Goal: Information Seeking & Learning: Learn about a topic

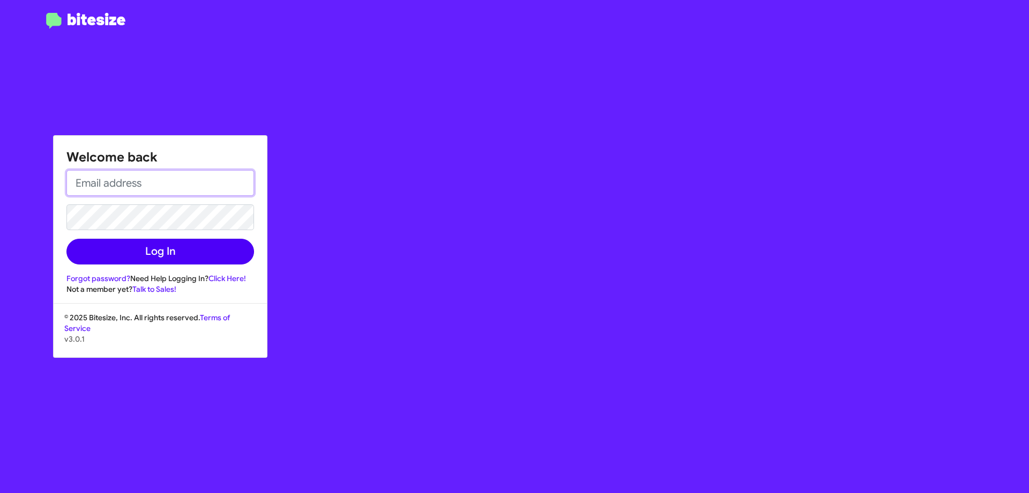
type input "[EMAIL_ADDRESS][DOMAIN_NAME]"
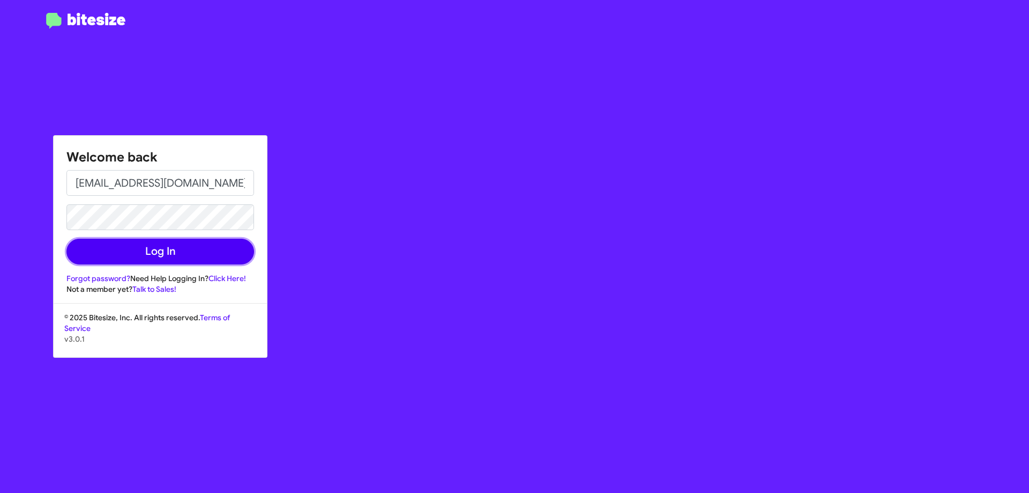
click at [218, 245] on button "Log In" at bounding box center [160, 252] width 188 height 26
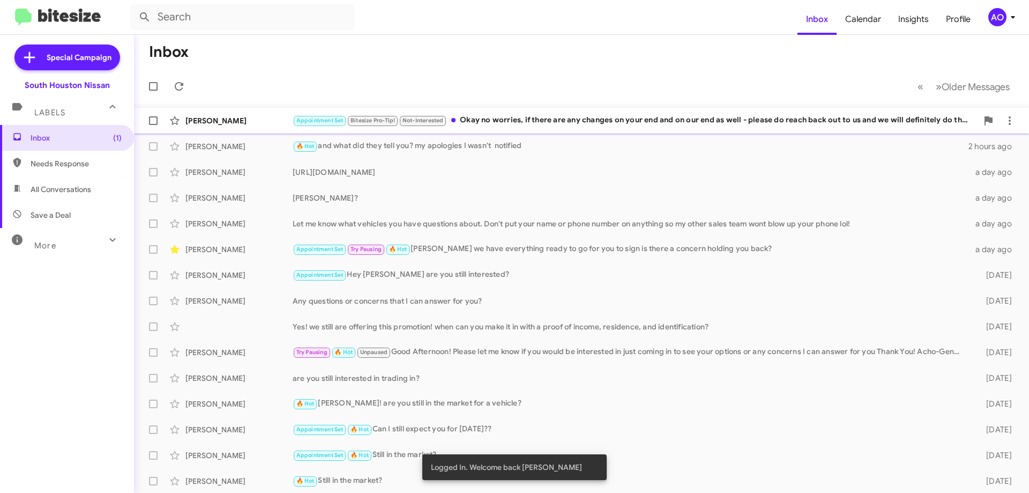
click at [478, 120] on div "Appointment Set Bitesize Pro-Tip! Not-Interested Okay no worries, if there are …" at bounding box center [635, 120] width 685 height 12
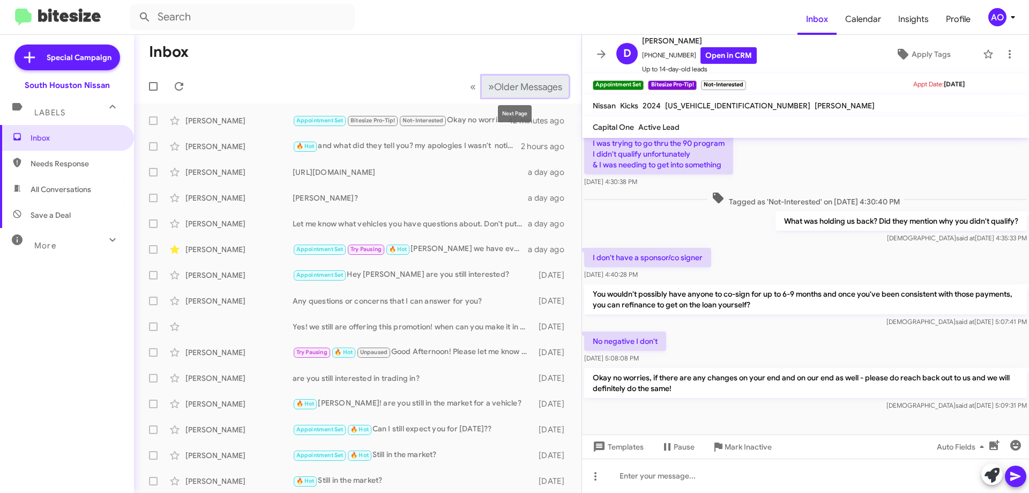
click at [507, 79] on button "» Next Older Messages" at bounding box center [525, 87] width 87 height 22
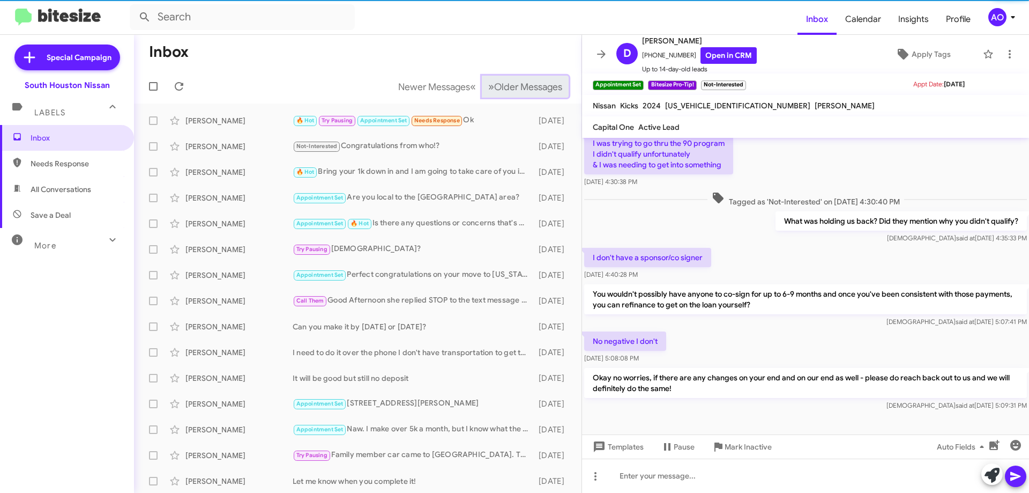
click at [507, 79] on button "» Next Older Messages" at bounding box center [525, 87] width 87 height 22
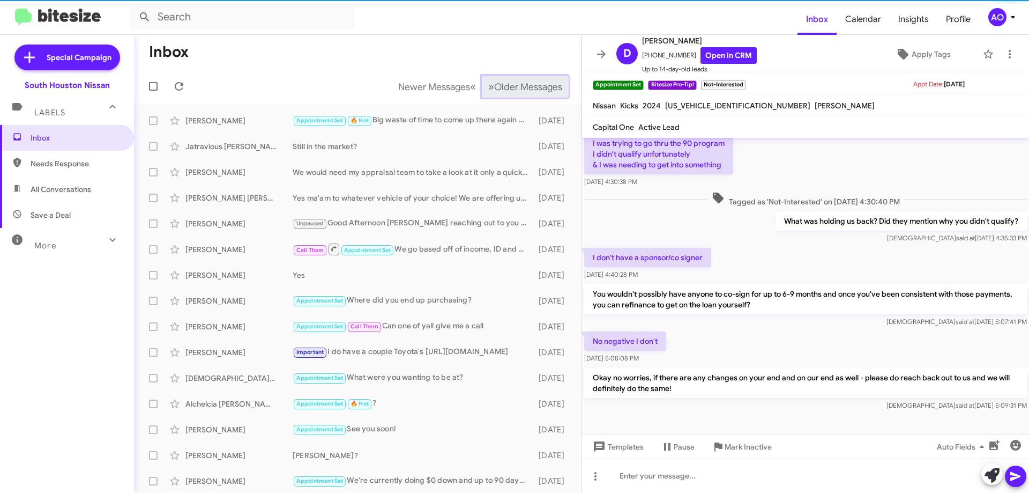
click at [507, 79] on button "» Next Older Messages" at bounding box center [525, 87] width 87 height 22
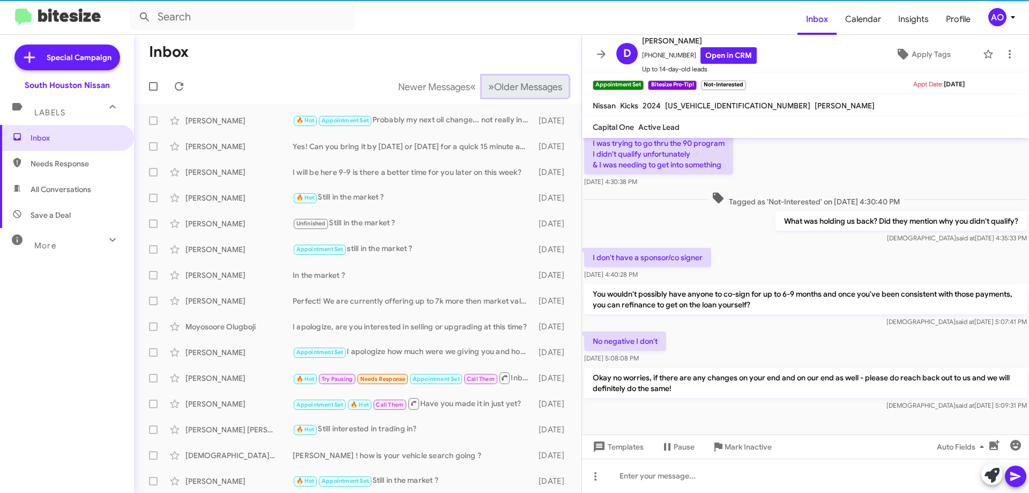
click at [507, 79] on button "» Next Older Messages" at bounding box center [525, 87] width 87 height 22
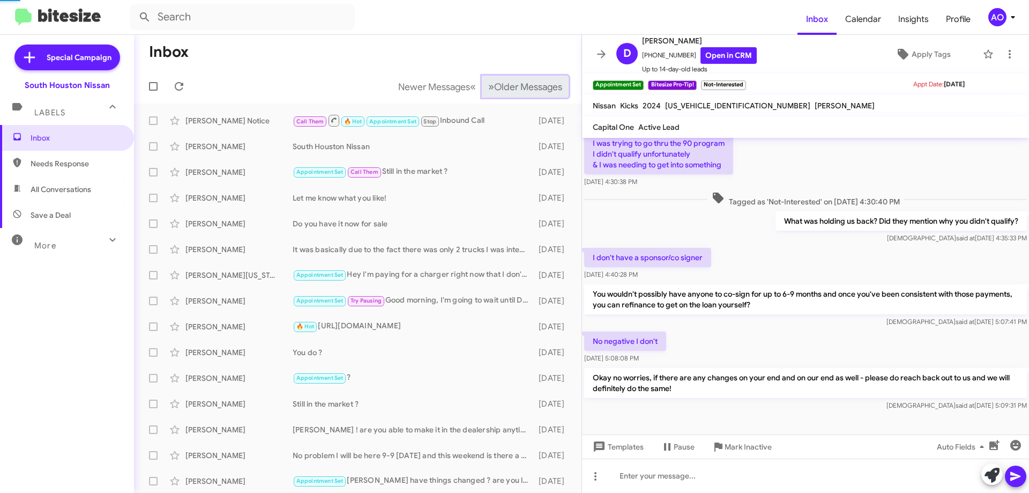
click at [507, 79] on button "» Next Older Messages" at bounding box center [525, 87] width 87 height 22
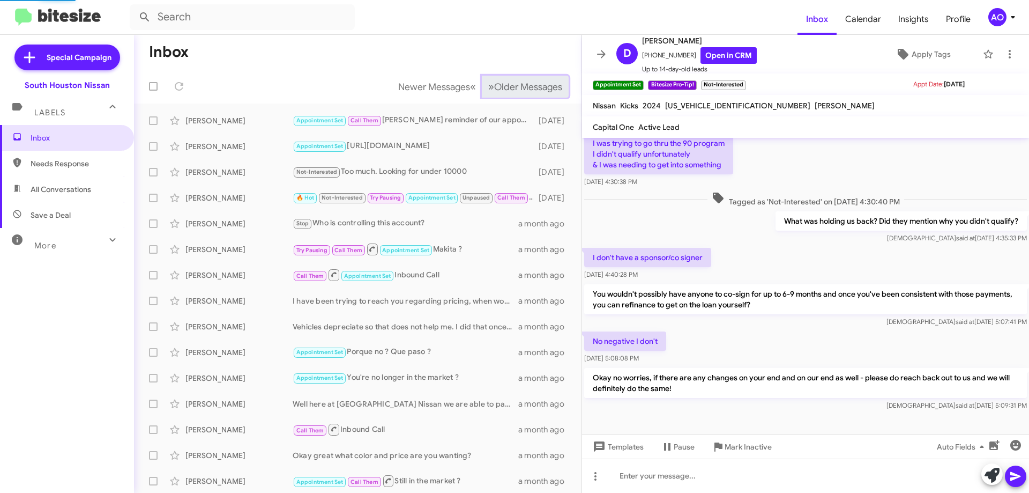
click at [507, 79] on button "» Next Older Messages" at bounding box center [525, 87] width 87 height 22
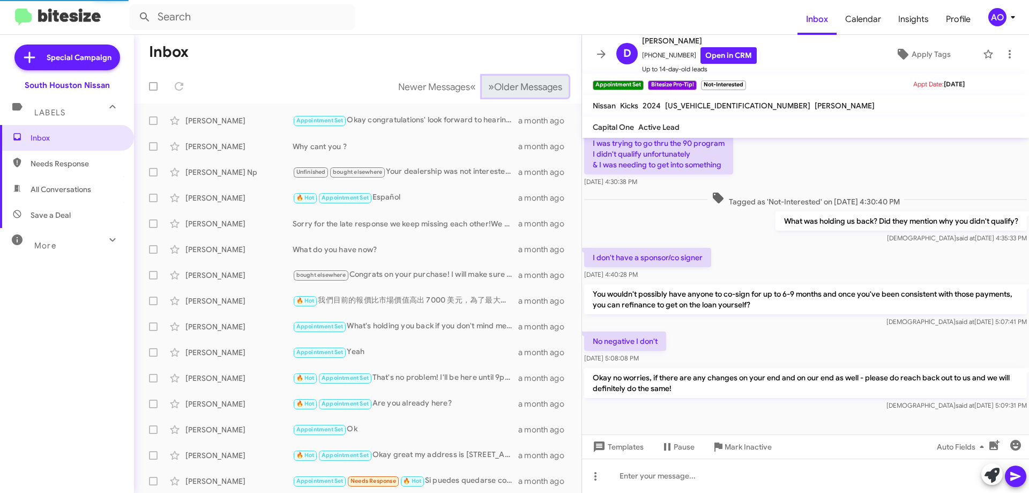
click at [507, 79] on button "» Next Older Messages" at bounding box center [525, 87] width 87 height 22
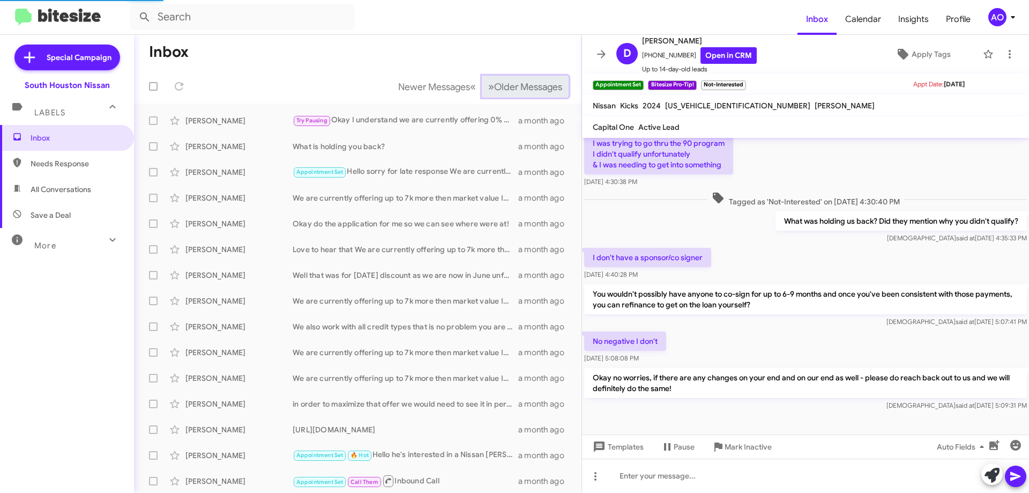
click at [507, 79] on button "» Next Older Messages" at bounding box center [525, 87] width 87 height 22
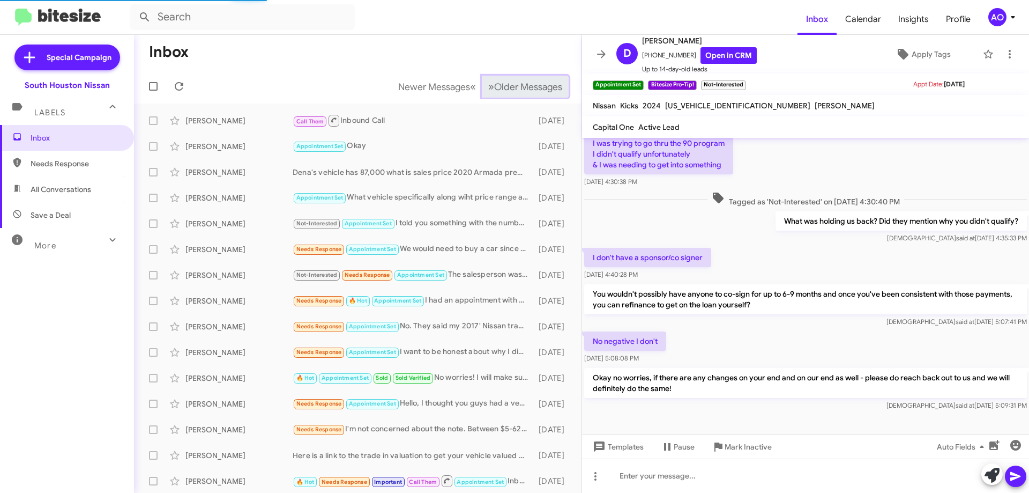
click at [507, 77] on button "» Next Older Messages" at bounding box center [525, 87] width 87 height 22
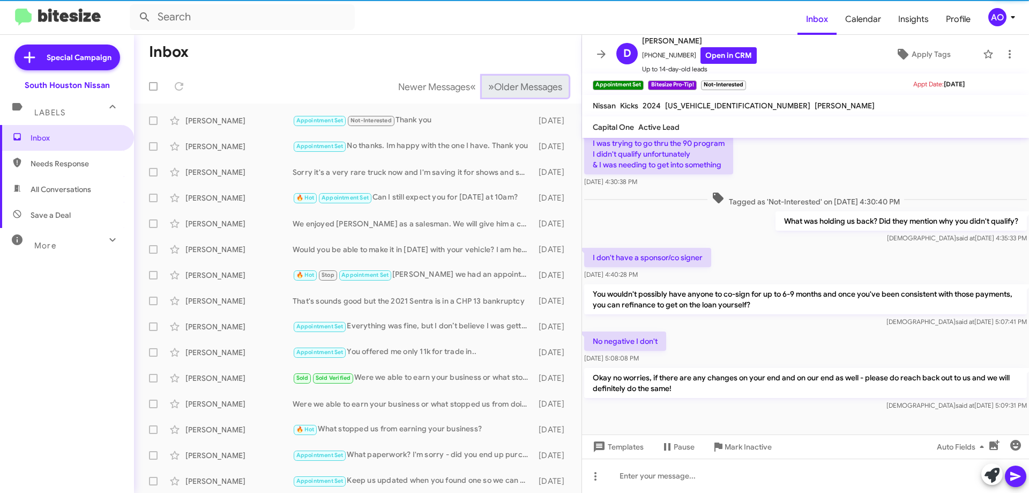
click at [507, 77] on button "» Next Older Messages" at bounding box center [525, 87] width 87 height 22
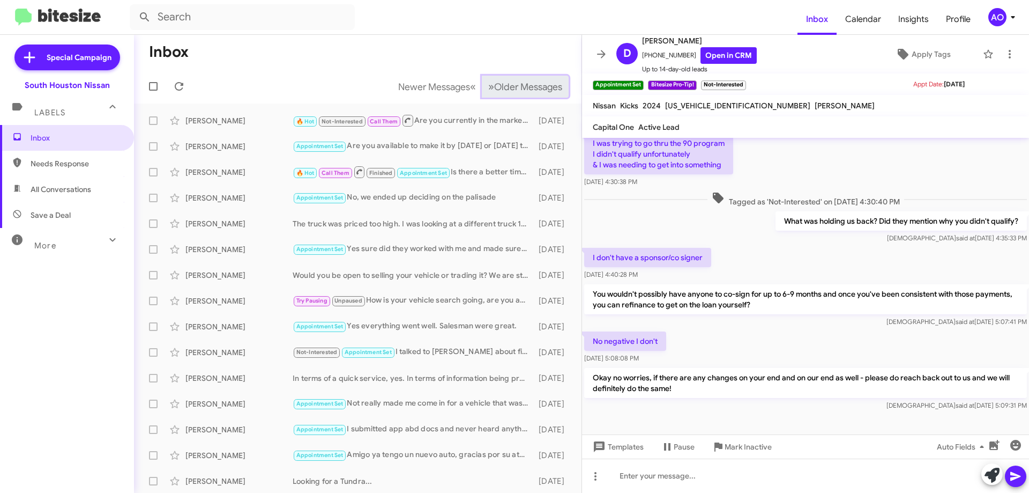
click at [506, 77] on button "» Next Older Messages" at bounding box center [525, 87] width 87 height 22
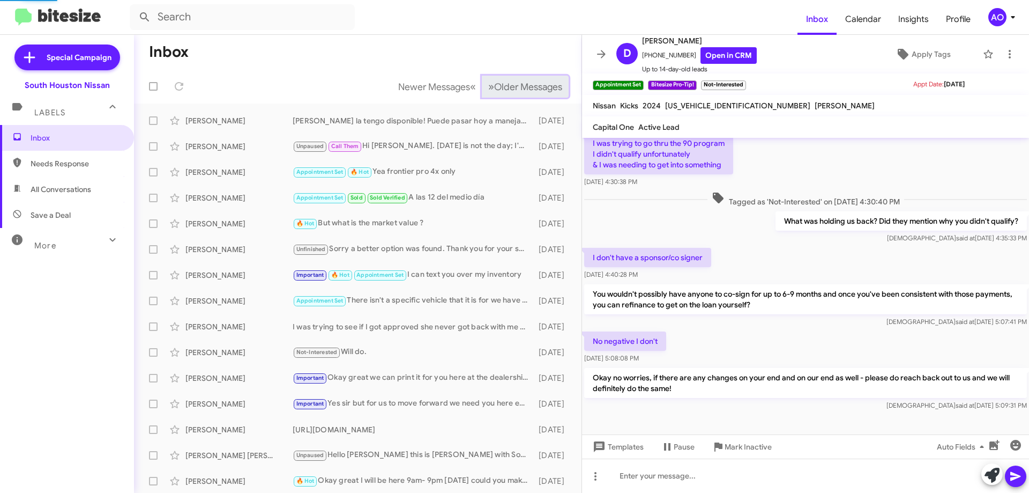
click at [506, 77] on button "» Next Older Messages" at bounding box center [525, 87] width 87 height 22
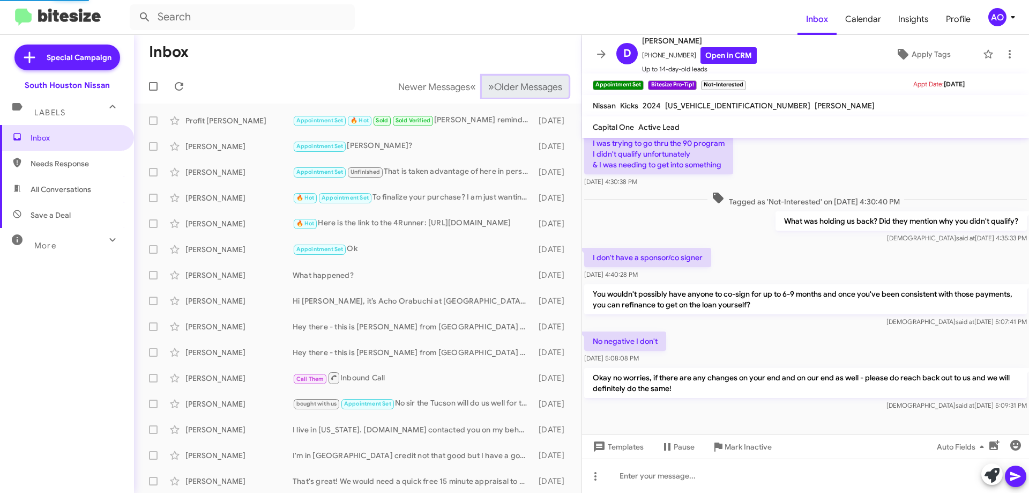
click at [506, 77] on button "» Next Older Messages" at bounding box center [525, 87] width 87 height 22
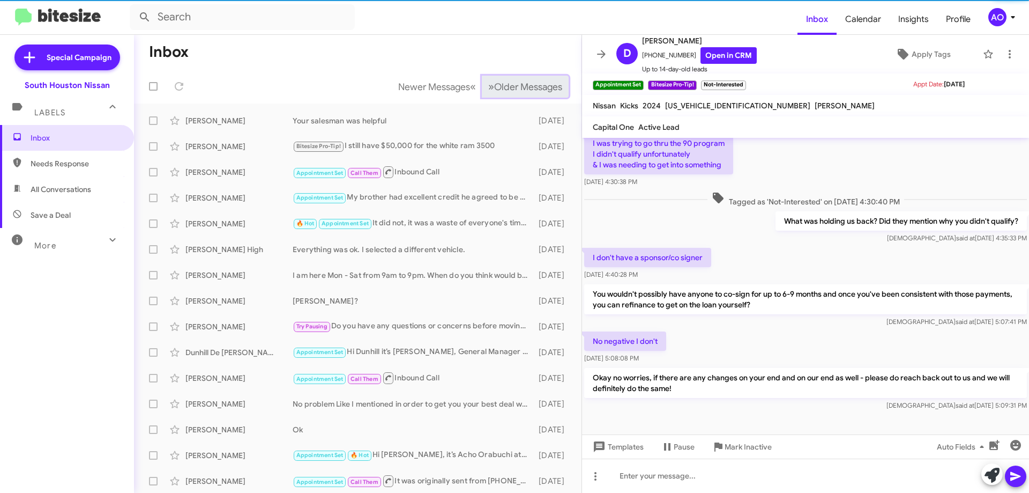
click at [506, 77] on button "» Next Older Messages" at bounding box center [525, 87] width 87 height 22
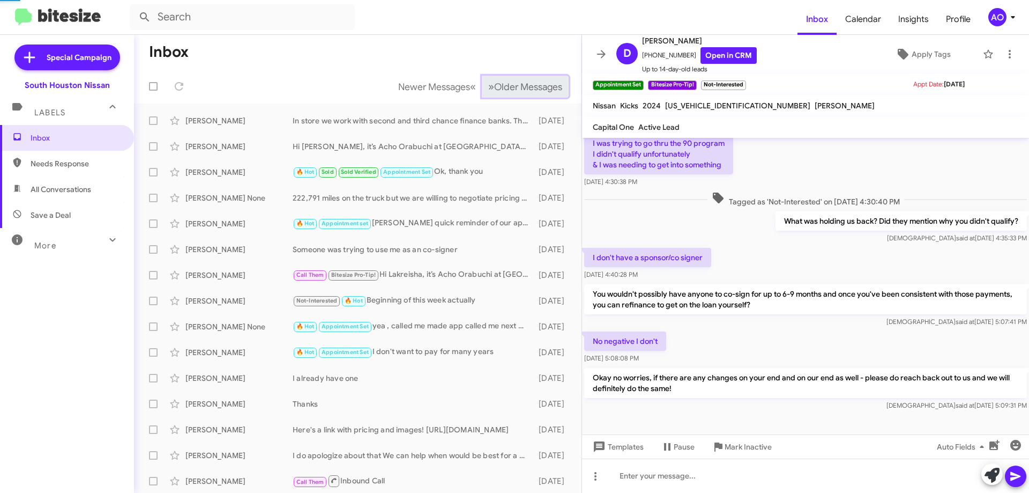
click at [506, 77] on button "» Next Older Messages" at bounding box center [525, 87] width 87 height 22
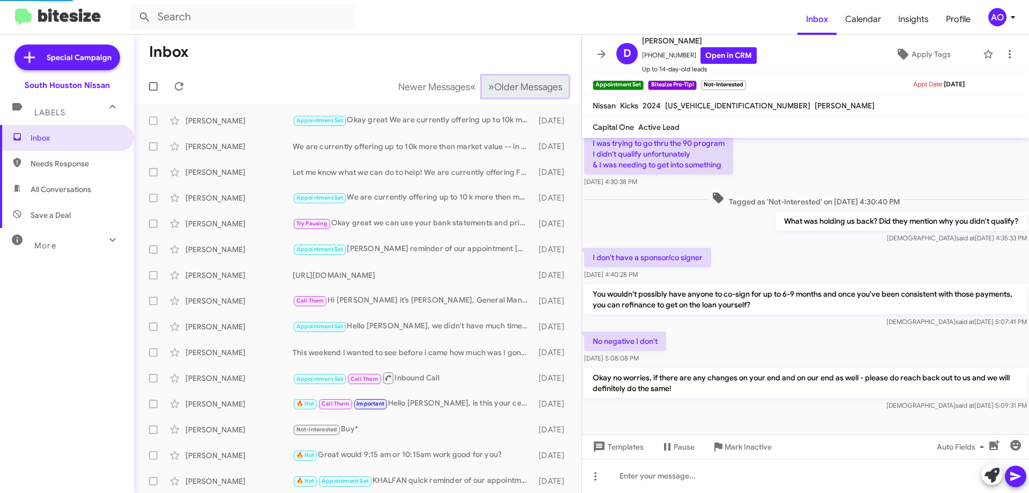
click at [506, 77] on button "» Next Older Messages" at bounding box center [525, 87] width 87 height 22
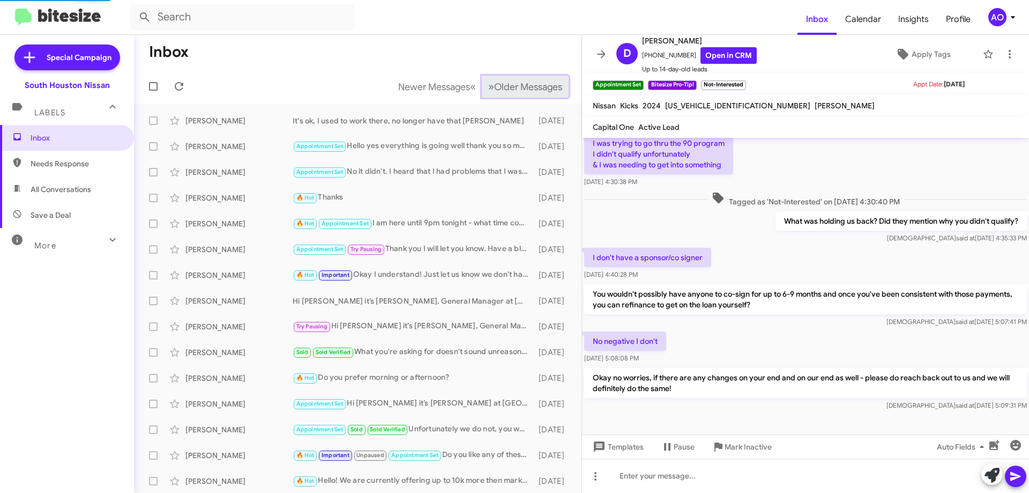
click at [506, 77] on button "» Next Older Messages" at bounding box center [525, 87] width 87 height 22
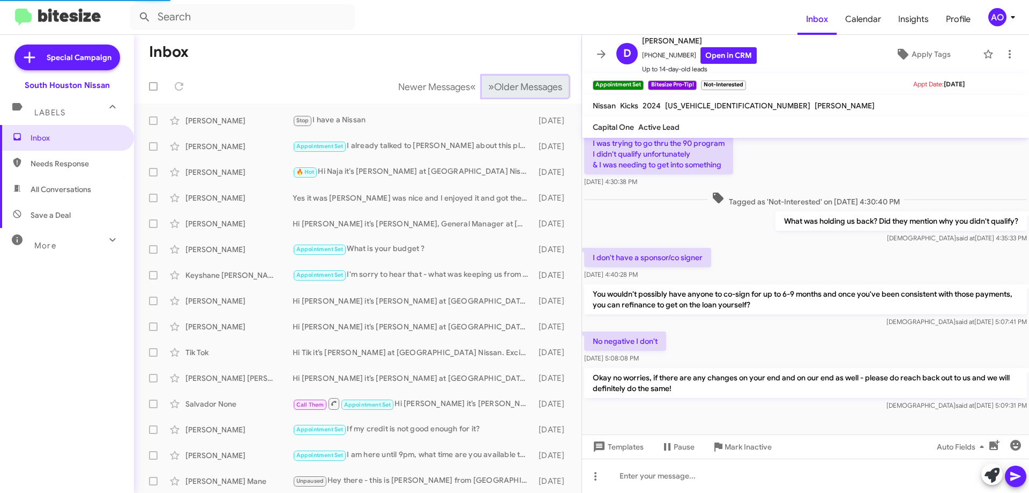
click at [506, 77] on button "» Next Older Messages" at bounding box center [525, 87] width 87 height 22
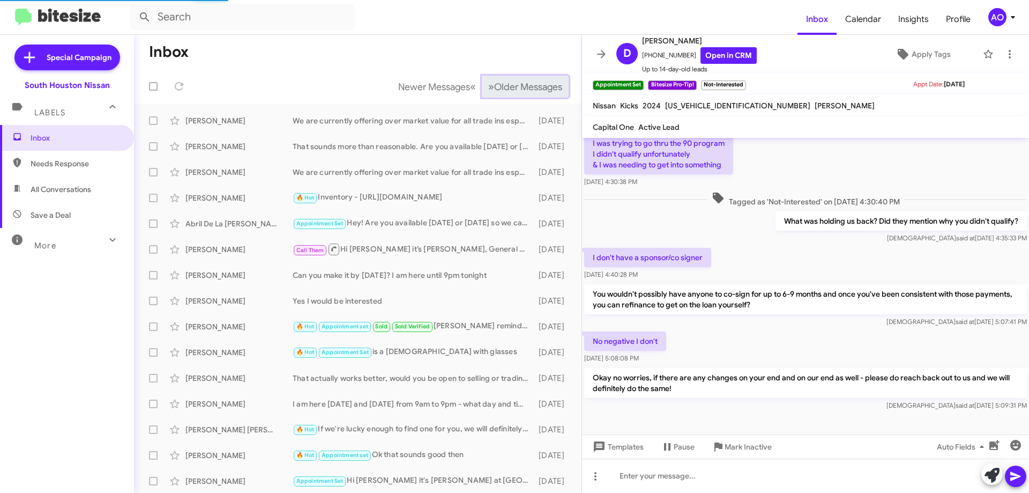
click at [506, 77] on button "» Next Older Messages" at bounding box center [525, 87] width 87 height 22
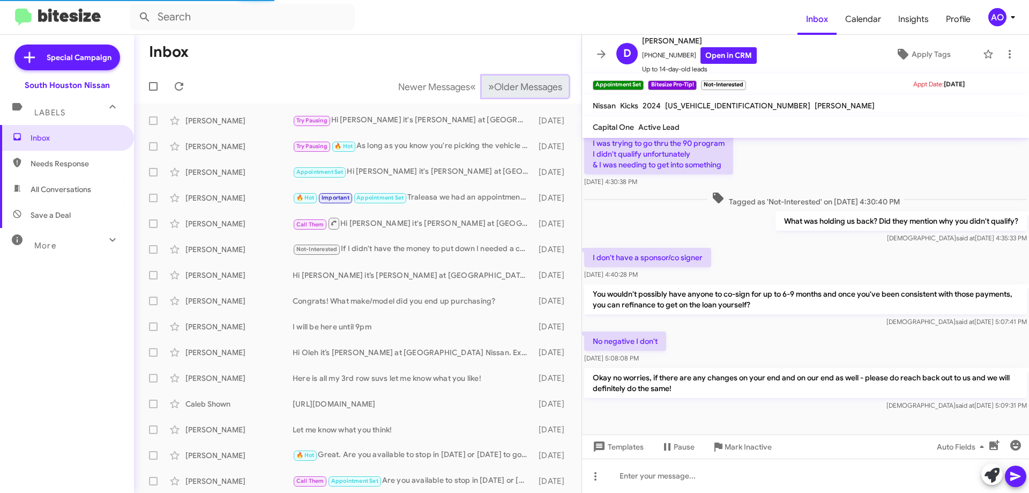
click at [506, 77] on button "» Next Older Messages" at bounding box center [525, 87] width 87 height 22
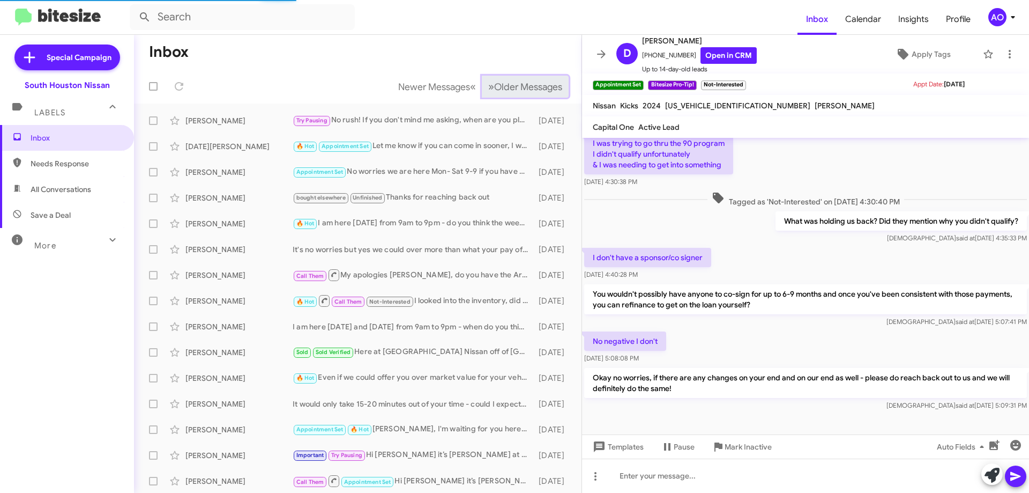
click at [506, 77] on button "» Next Older Messages" at bounding box center [525, 87] width 87 height 22
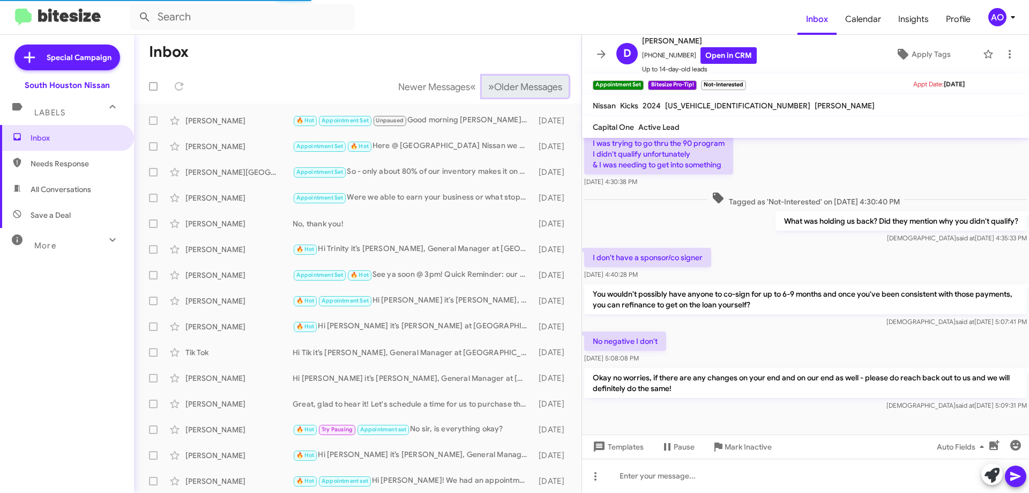
click at [506, 77] on button "» Next Older Messages" at bounding box center [525, 87] width 87 height 22
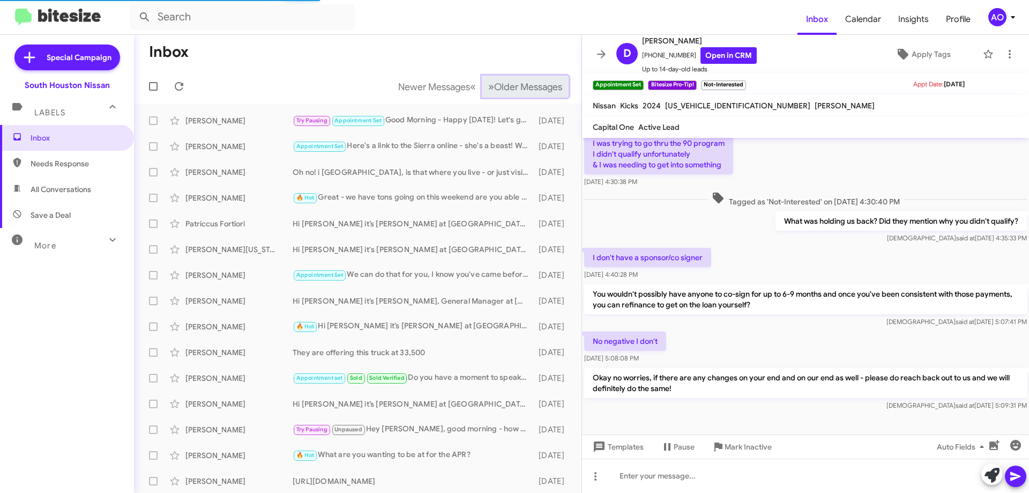
click at [506, 77] on button "» Next Older Messages" at bounding box center [525, 87] width 87 height 22
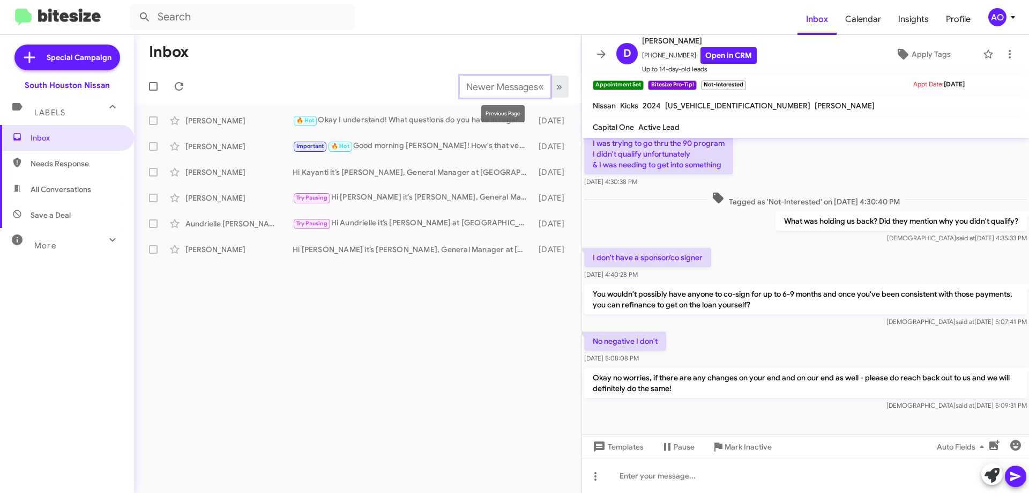
click at [506, 77] on button "Newer Messages « Previous" at bounding box center [505, 87] width 91 height 22
click at [485, 91] on span "Newer Messages" at bounding box center [502, 87] width 72 height 12
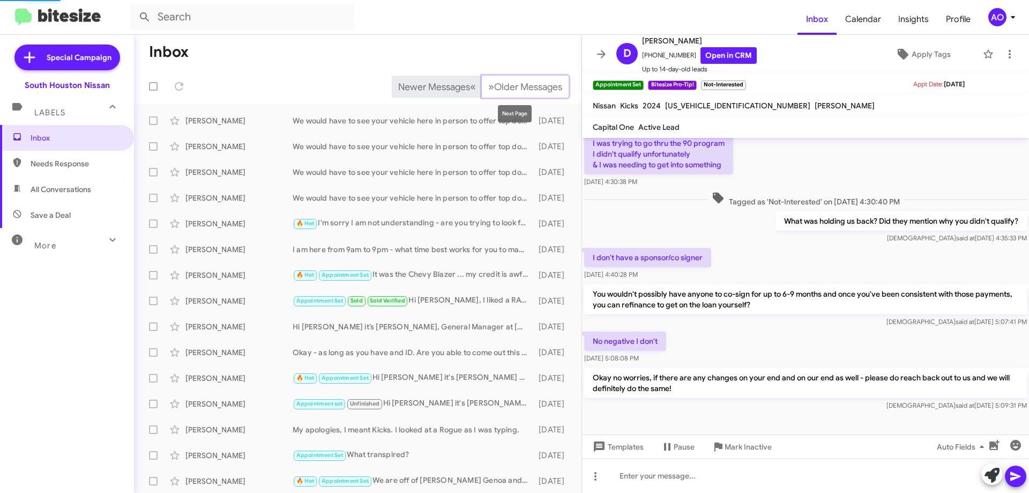
click at [494, 91] on span "Older Messages" at bounding box center [528, 87] width 68 height 12
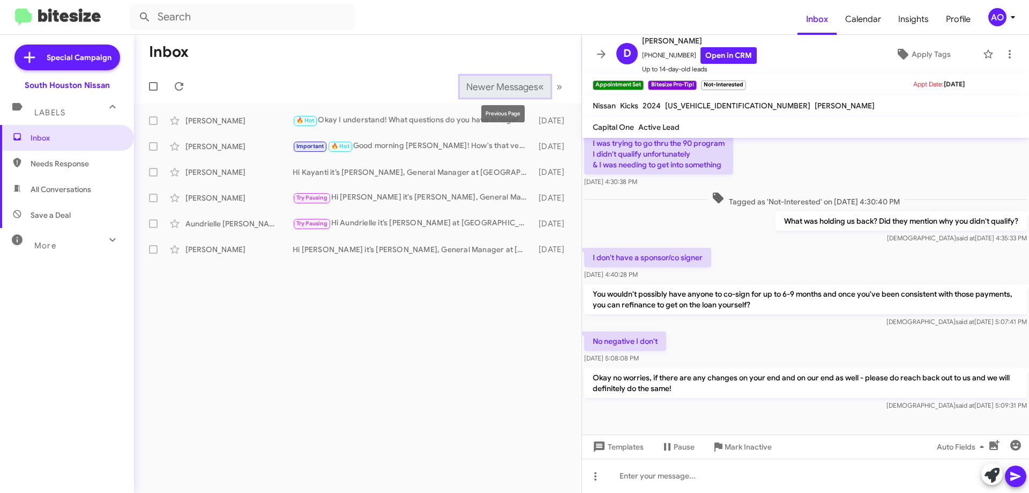
click at [482, 88] on span "Newer Messages" at bounding box center [502, 87] width 72 height 12
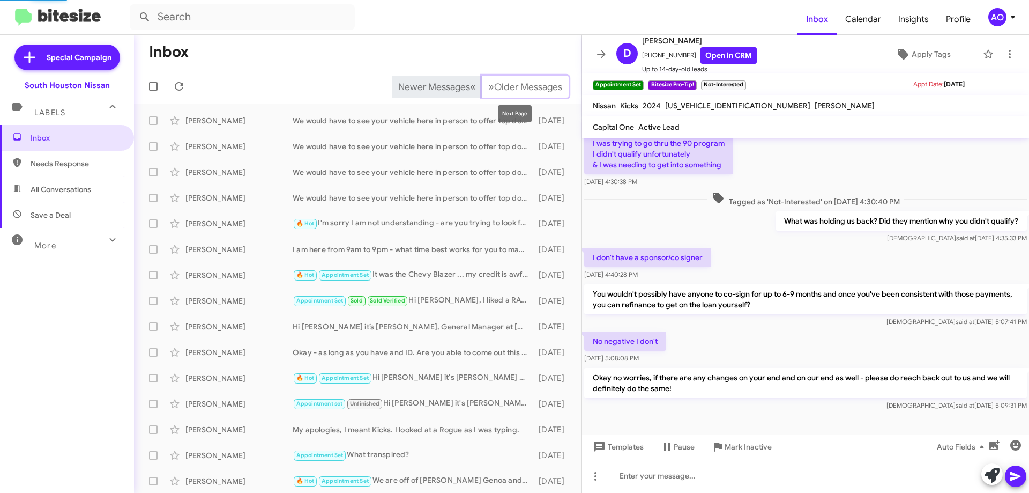
click at [494, 88] on span "Older Messages" at bounding box center [528, 87] width 68 height 12
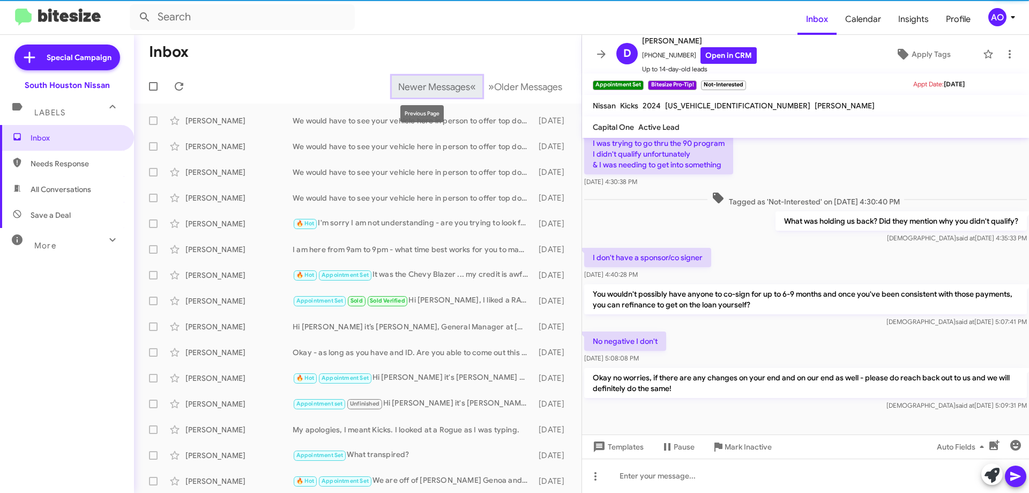
click at [427, 85] on span "Newer Messages" at bounding box center [434, 87] width 72 height 12
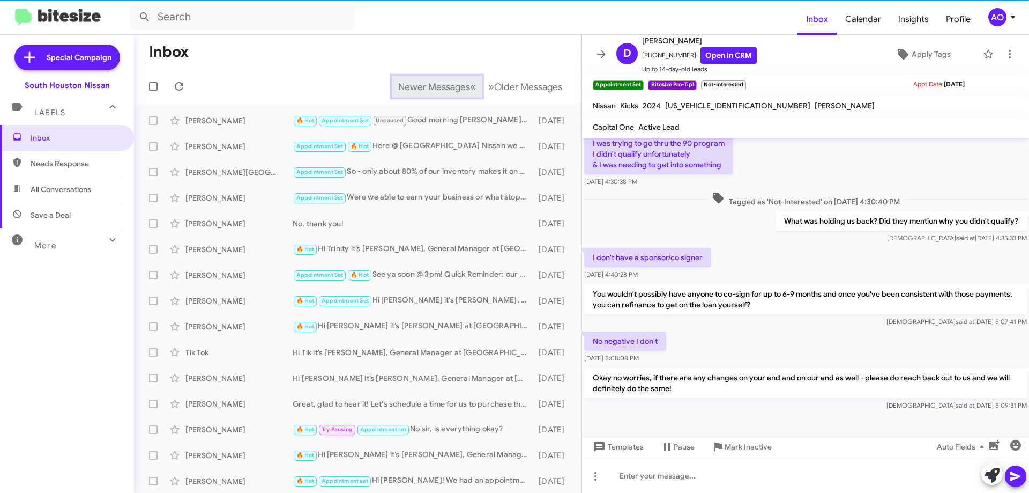
click at [427, 85] on span "Newer Messages" at bounding box center [434, 87] width 72 height 12
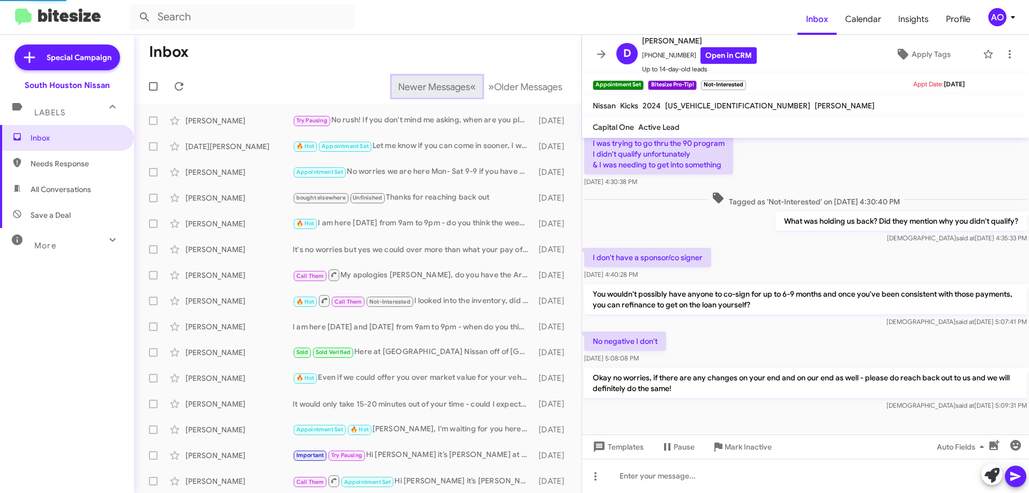
click at [427, 85] on span "Newer Messages" at bounding box center [434, 87] width 72 height 12
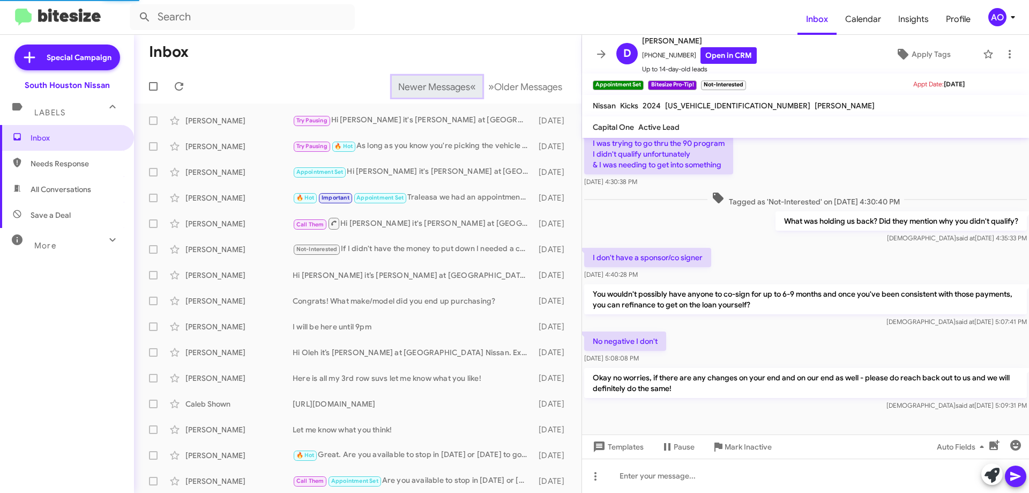
click at [427, 85] on span "Newer Messages" at bounding box center [434, 87] width 72 height 12
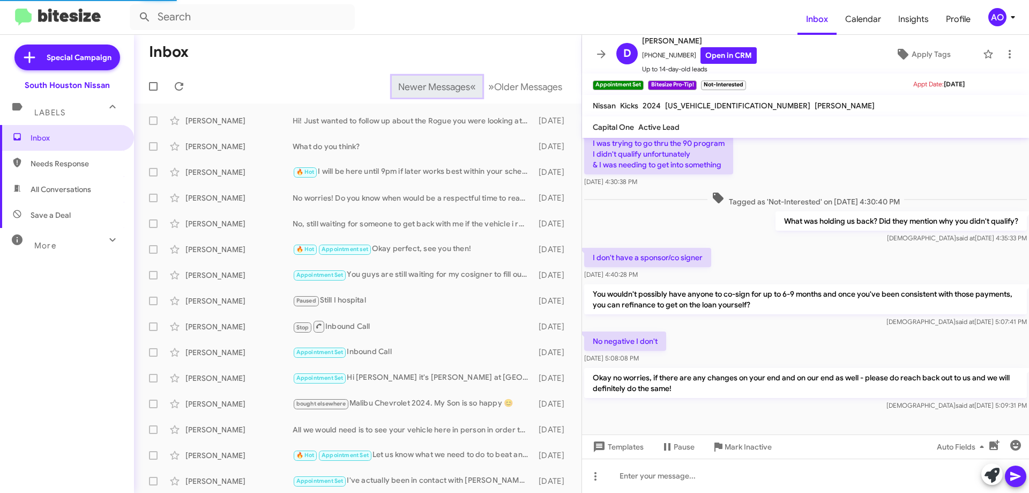
click at [427, 85] on span "Newer Messages" at bounding box center [434, 87] width 72 height 12
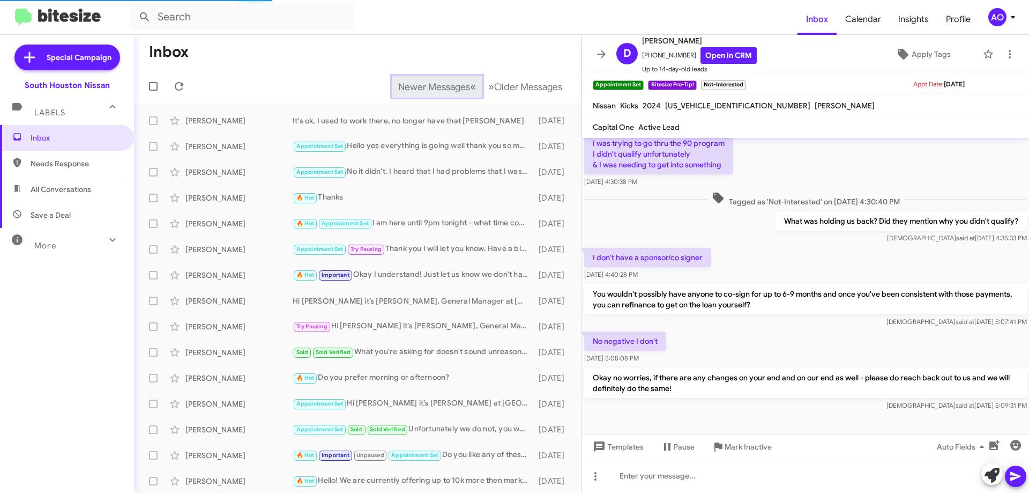
click at [427, 85] on span "Newer Messages" at bounding box center [434, 87] width 72 height 12
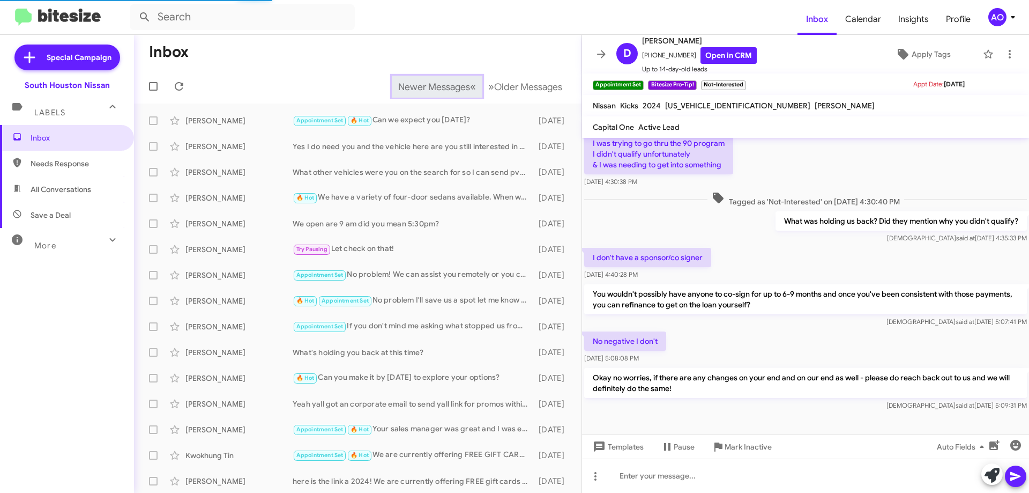
click at [427, 85] on span "Newer Messages" at bounding box center [434, 87] width 72 height 12
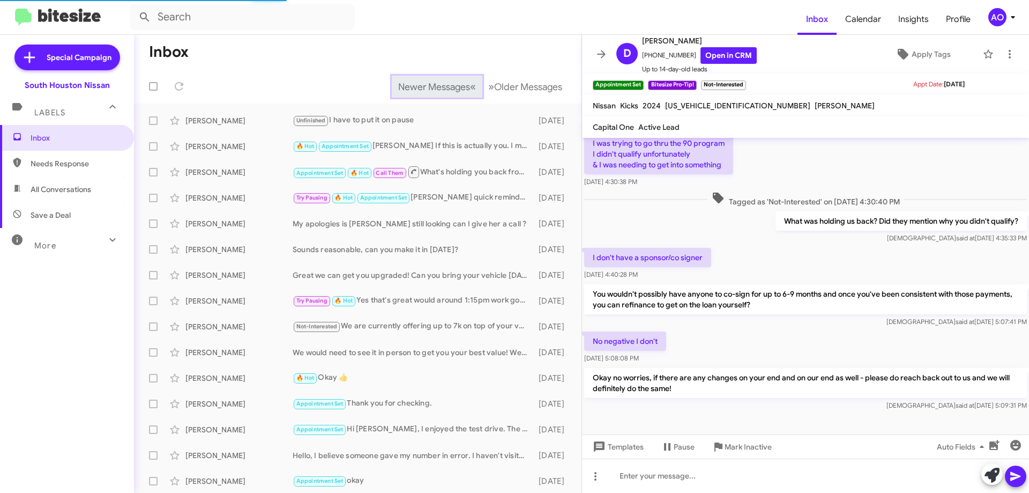
click at [427, 85] on span "Newer Messages" at bounding box center [434, 87] width 72 height 12
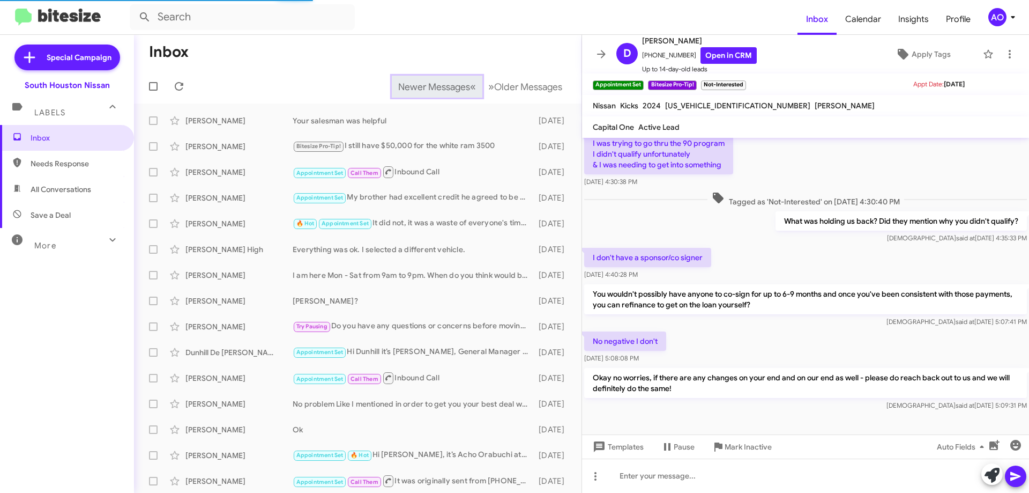
click at [427, 85] on span "Newer Messages" at bounding box center [434, 87] width 72 height 12
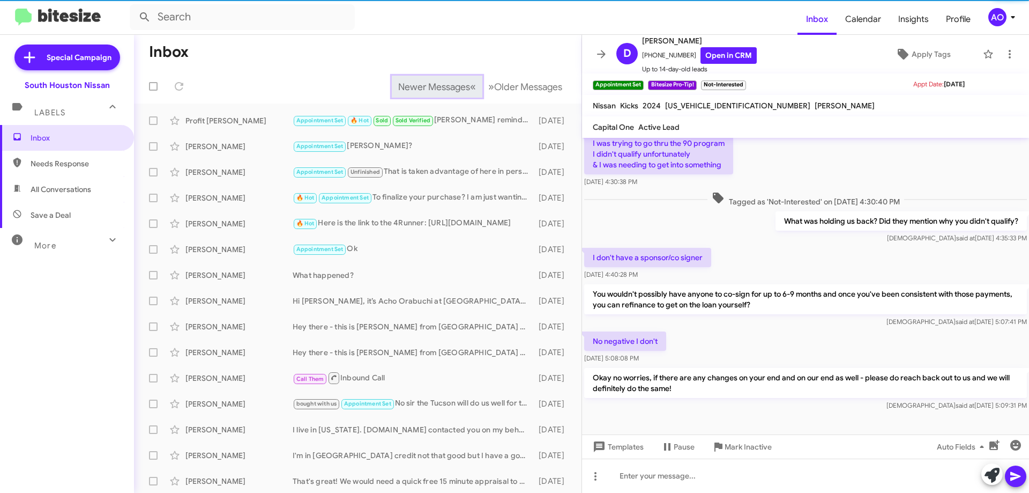
click at [427, 85] on span "Newer Messages" at bounding box center [434, 87] width 72 height 12
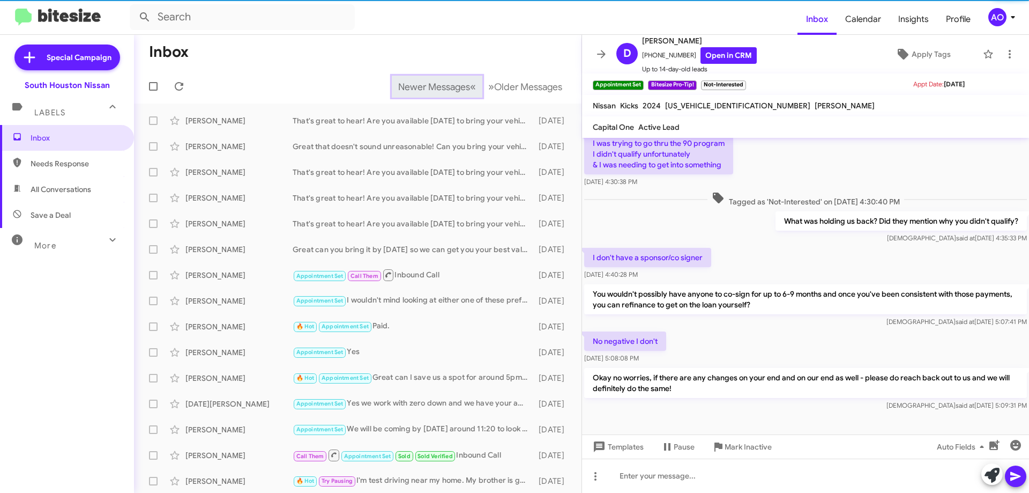
click at [427, 85] on span "Newer Messages" at bounding box center [434, 87] width 72 height 12
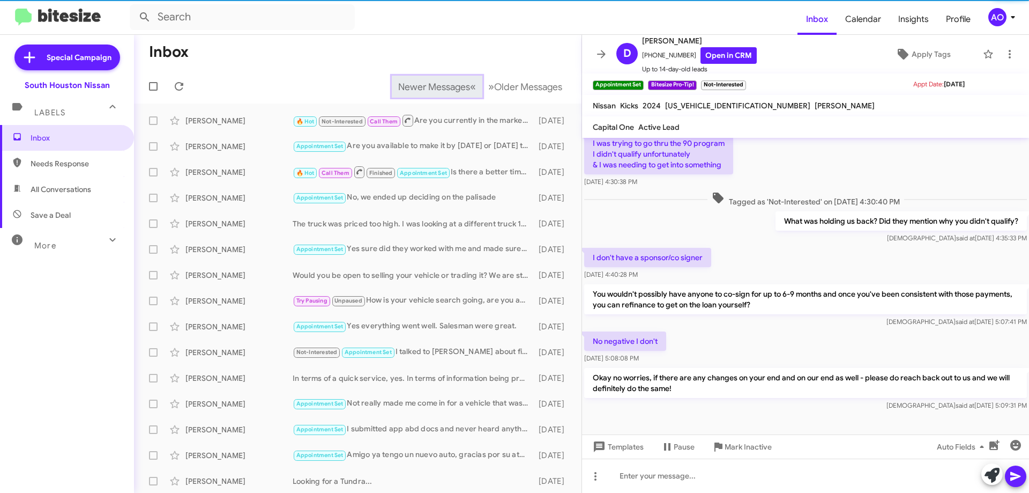
click at [427, 85] on span "Newer Messages" at bounding box center [434, 87] width 72 height 12
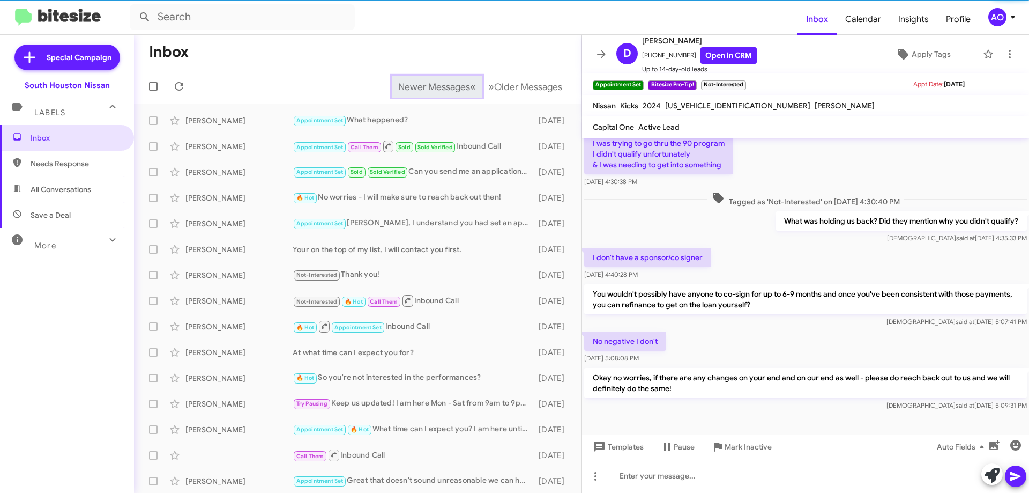
click at [427, 85] on span "Newer Messages" at bounding box center [434, 87] width 72 height 12
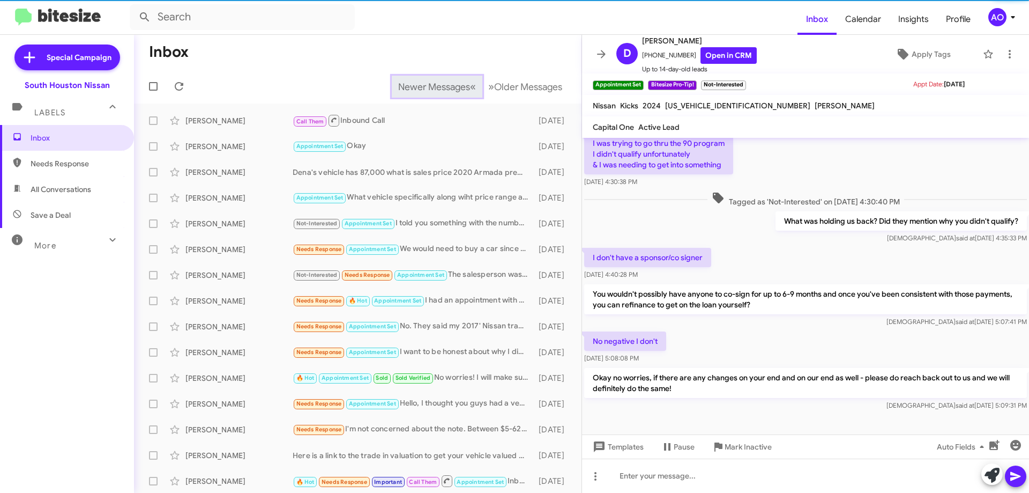
click at [427, 85] on span "Newer Messages" at bounding box center [434, 87] width 72 height 12
